Goal: Find specific page/section: Find specific page/section

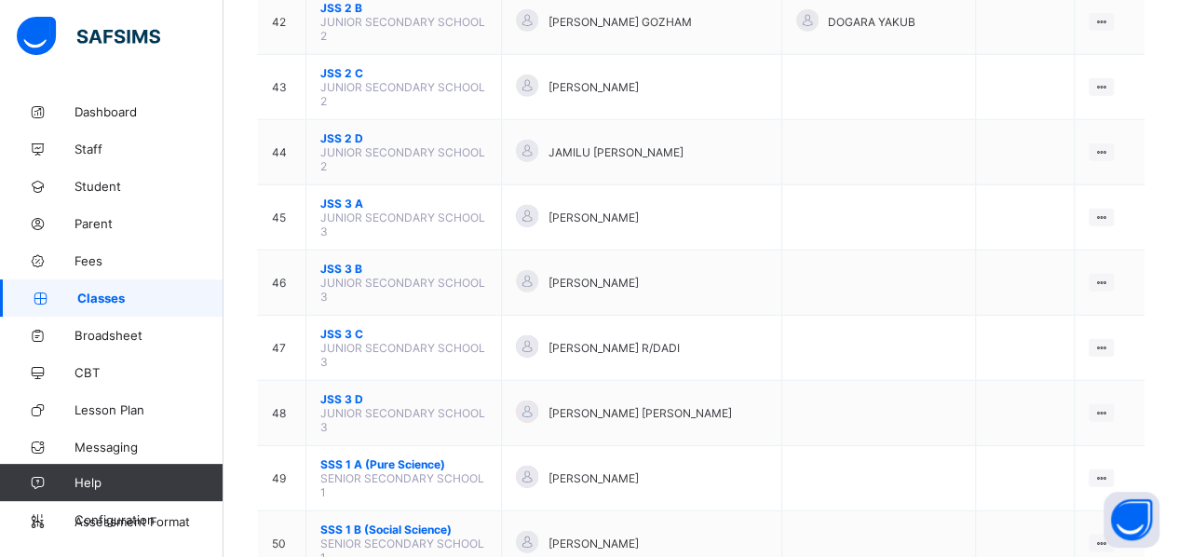
click at [0, 0] on div "View Class" at bounding box center [0, 0] width 0 height 0
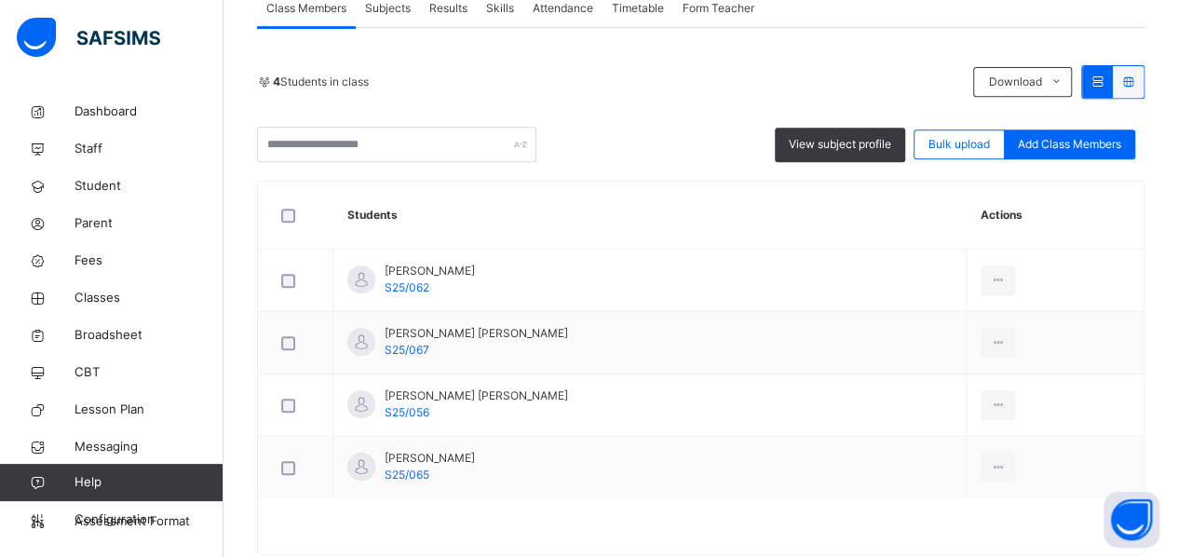
scroll to position [361, 0]
